Goal: Navigation & Orientation: Find specific page/section

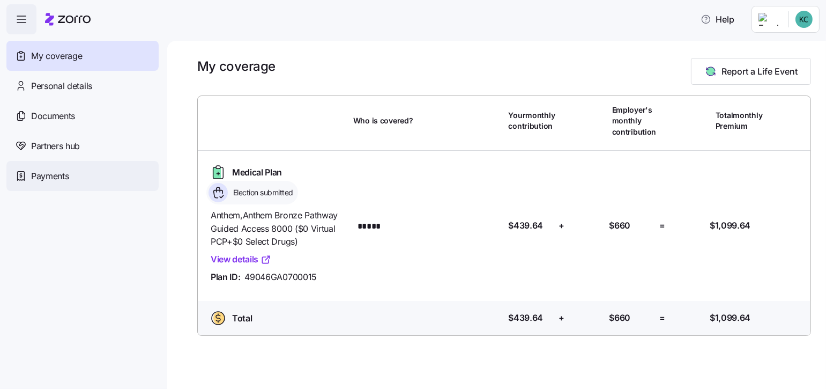
click at [40, 172] on span "Payments" at bounding box center [50, 175] width 38 height 13
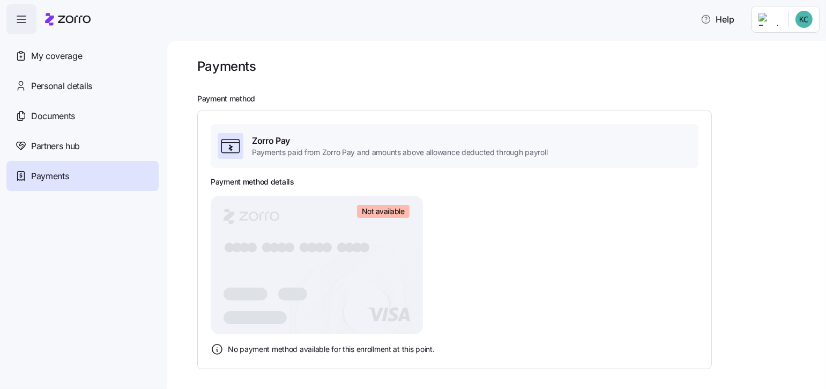
click at [235, 145] on icon at bounding box center [230, 145] width 21 height 21
click at [235, 146] on icon at bounding box center [230, 145] width 21 height 21
click at [43, 145] on span "Partners hub" at bounding box center [55, 145] width 49 height 13
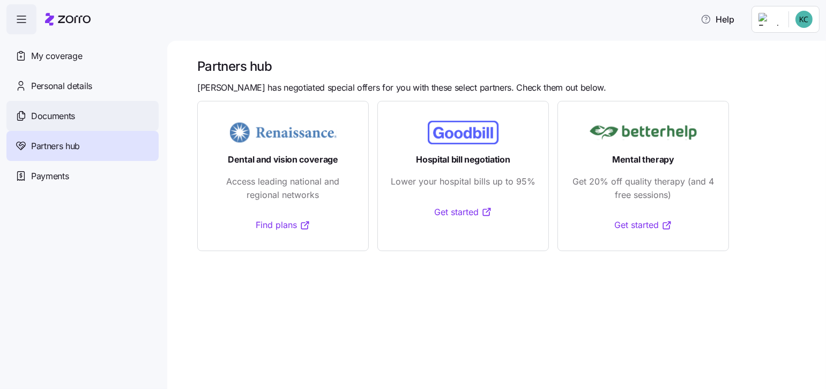
click at [69, 113] on span "Documents" at bounding box center [53, 115] width 44 height 13
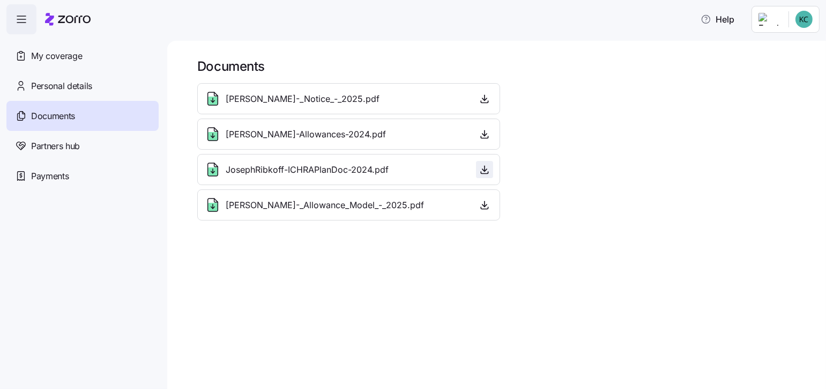
click at [485, 166] on icon "button" at bounding box center [484, 169] width 11 height 11
drag, startPoint x: 279, startPoint y: 151, endPoint x: 279, endPoint y: 167, distance: 16.1
click at [279, 167] on div "[PERSON_NAME]-_Notice_-_2025.pdf [PERSON_NAME]-Allowances-2024.pdf JosephRibkof…" at bounding box center [348, 151] width 303 height 137
drag, startPoint x: 253, startPoint y: 289, endPoint x: 242, endPoint y: 272, distance: 20.1
click at [254, 287] on div "Documents [PERSON_NAME]-_Notice_-_2025.pdf [PERSON_NAME]-Allowances-2024.pdf Jo…" at bounding box center [496, 215] width 659 height 348
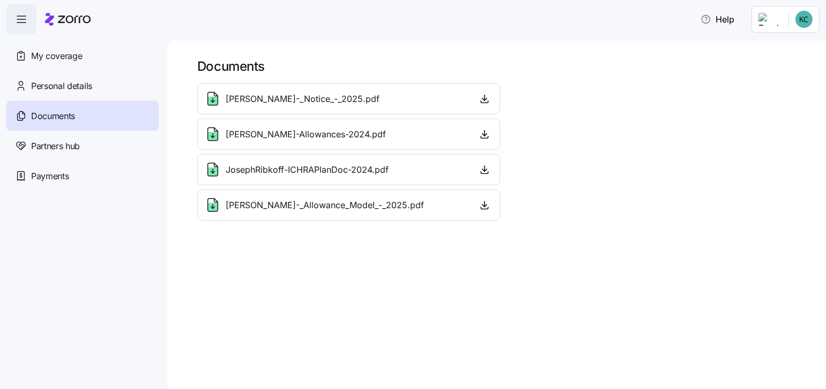
click at [284, 133] on span "[PERSON_NAME]-Allowances-2024.pdf" at bounding box center [306, 134] width 160 height 13
click at [284, 134] on span "[PERSON_NAME]-Allowances-2024.pdf" at bounding box center [306, 134] width 160 height 13
click at [464, 134] on div "[PERSON_NAME]-Allowances-2024.pdf" at bounding box center [348, 133] width 289 height 17
click at [84, 87] on span "Personal details" at bounding box center [61, 85] width 61 height 13
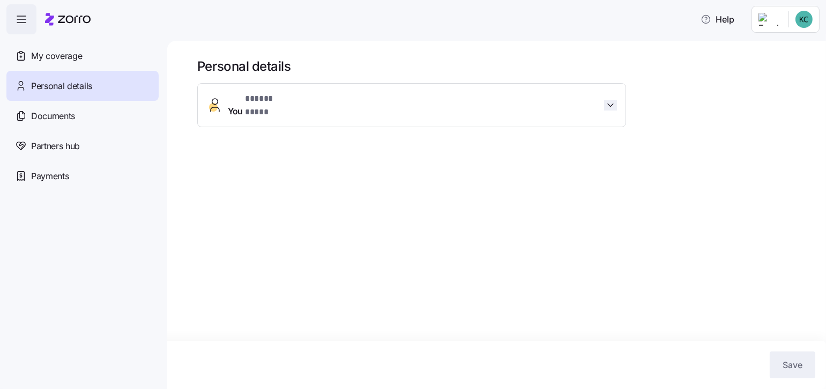
click at [605, 101] on span "button" at bounding box center [610, 105] width 13 height 11
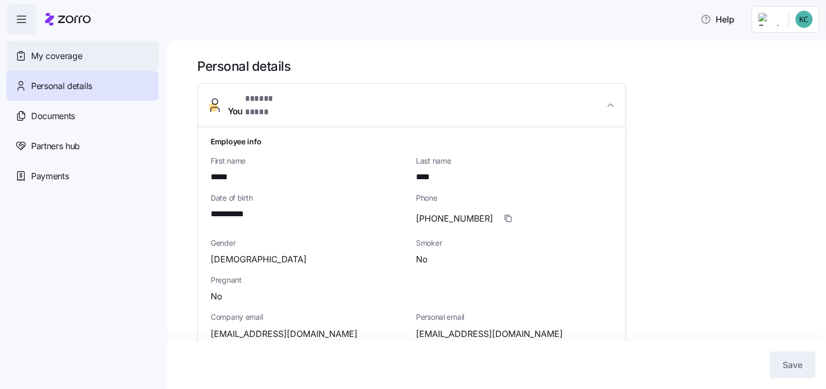
click at [73, 53] on span "My coverage" at bounding box center [56, 55] width 51 height 13
